Goal: Task Accomplishment & Management: Manage account settings

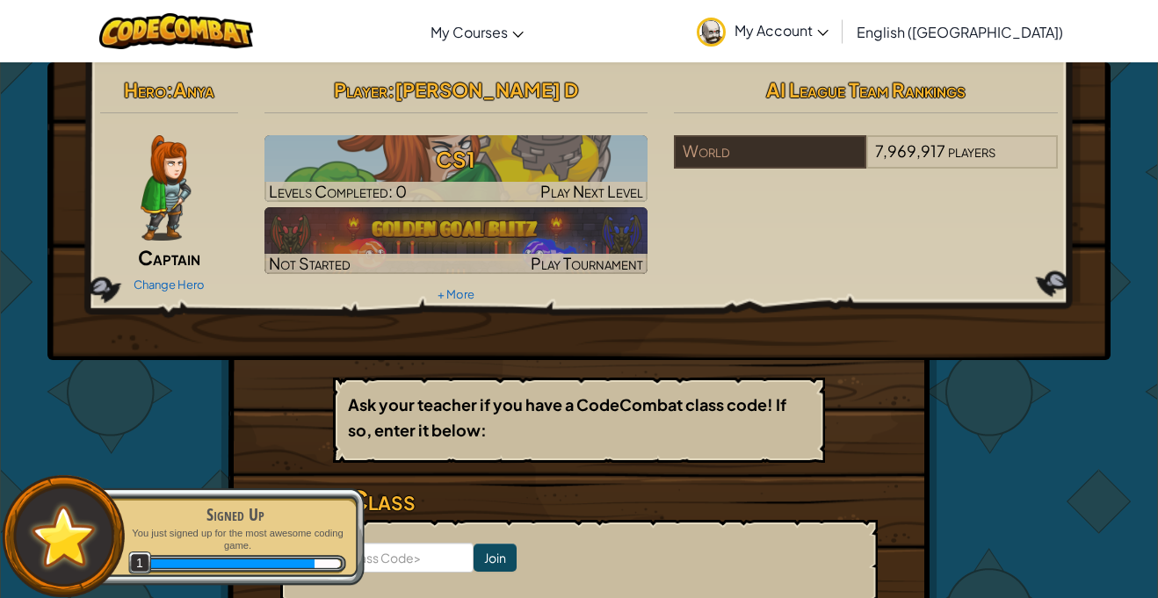
click at [187, 206] on img at bounding box center [166, 187] width 50 height 105
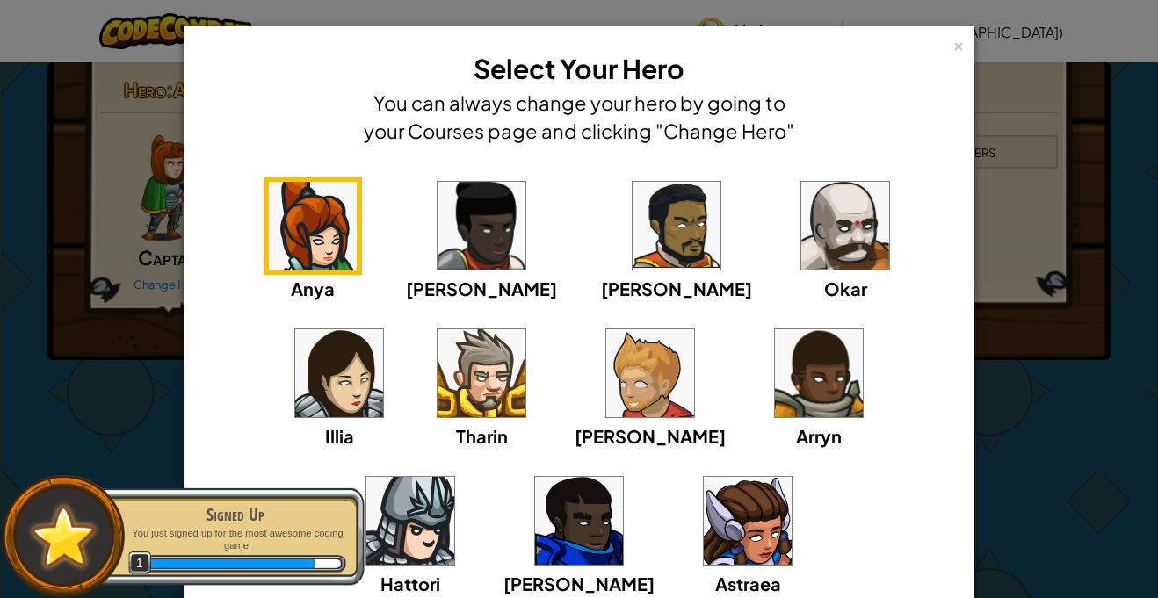
click at [801, 193] on img at bounding box center [845, 226] width 88 height 88
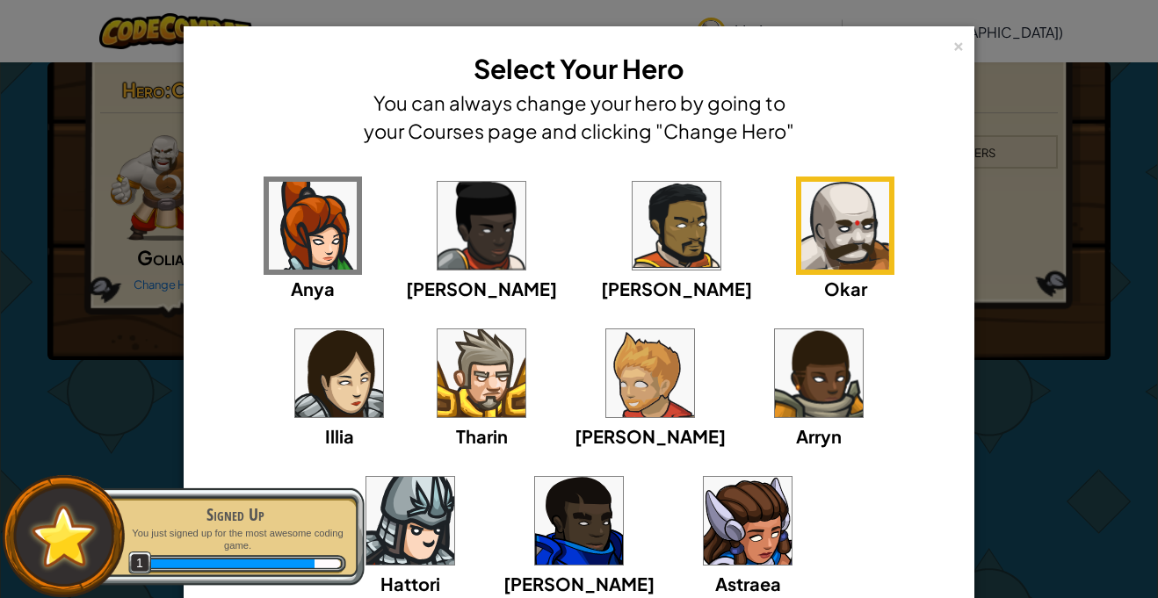
click at [454, 477] on img at bounding box center [410, 521] width 88 height 88
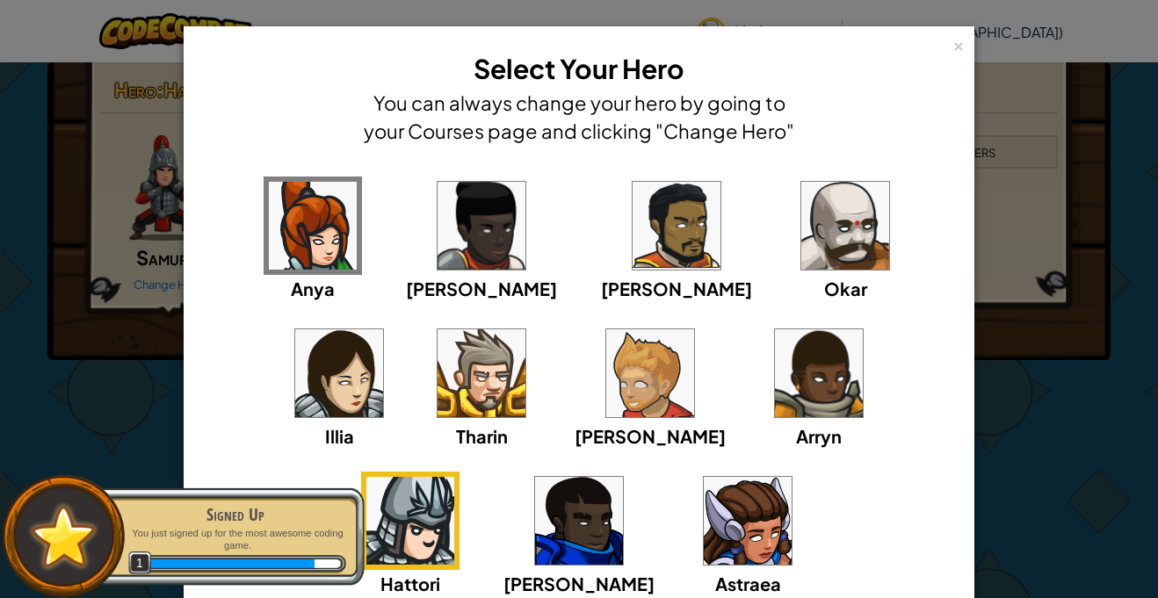
click at [801, 220] on img at bounding box center [845, 226] width 88 height 88
